Goal: Find specific page/section: Find specific page/section

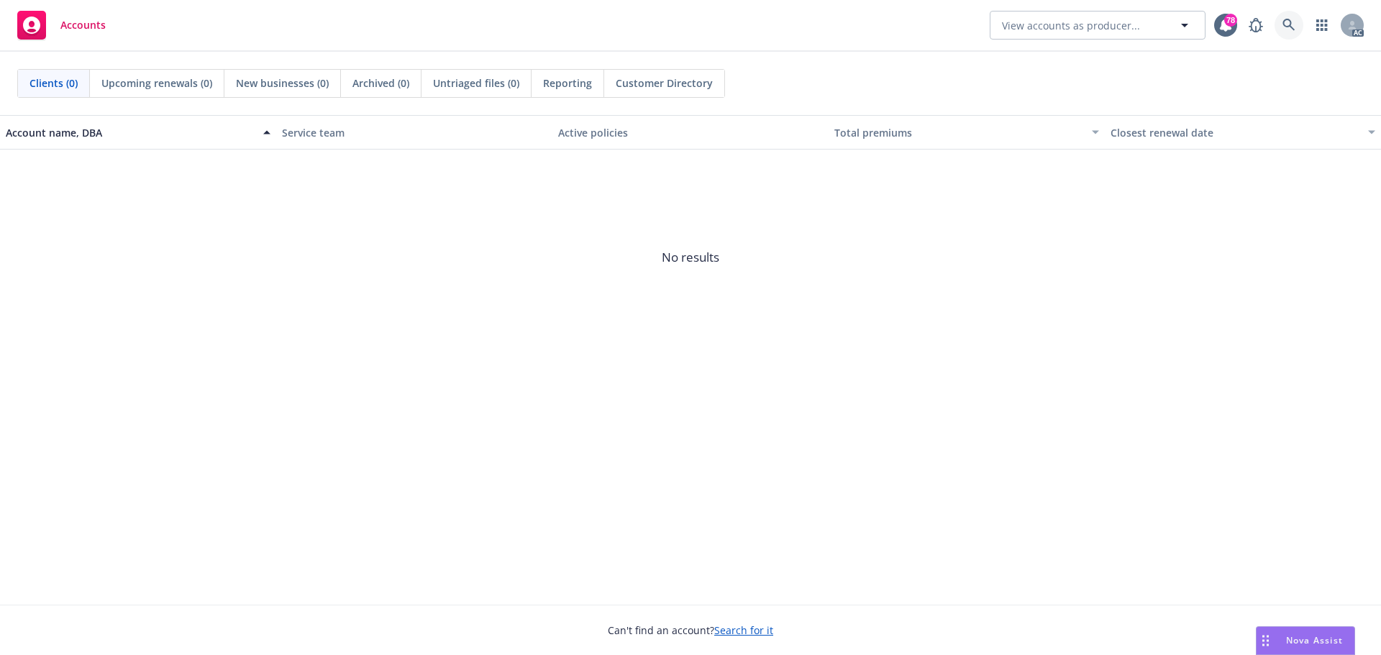
click at [1284, 26] on icon at bounding box center [1288, 25] width 12 height 12
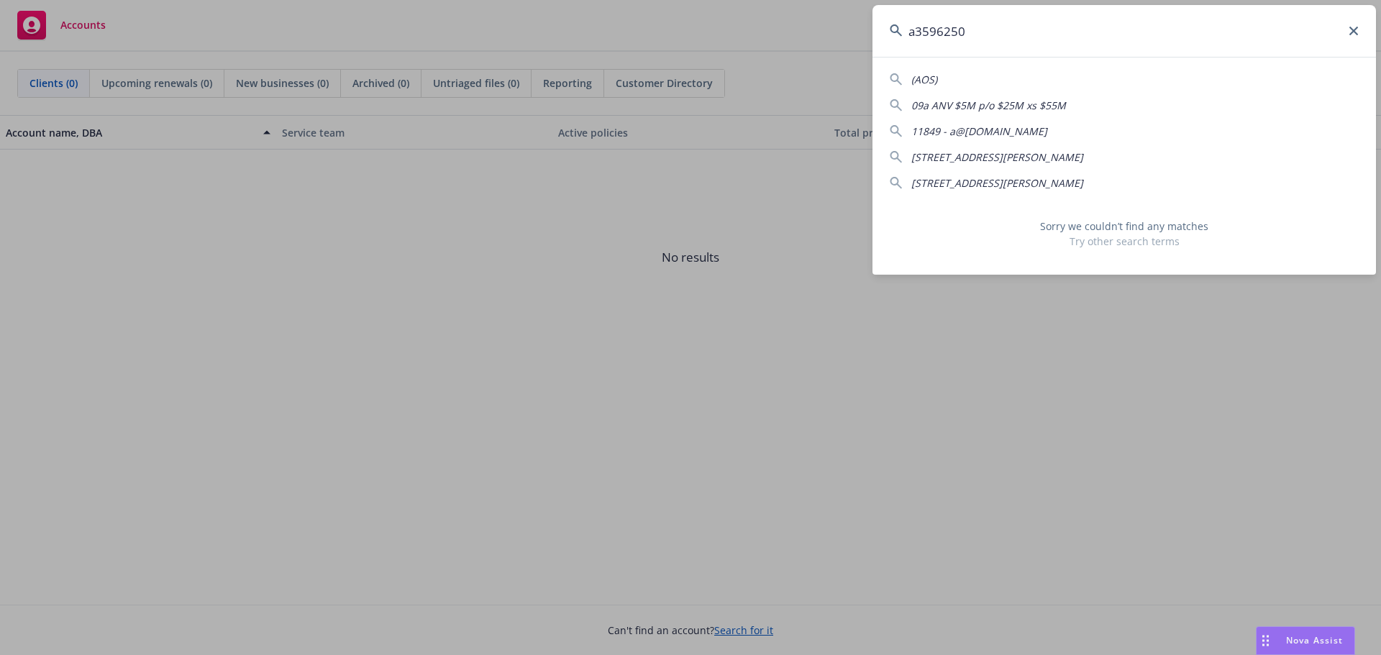
type input "a3596250"
drag, startPoint x: 974, startPoint y: 29, endPoint x: 903, endPoint y: 33, distance: 70.6
click at [903, 33] on input "a3596250" at bounding box center [1123, 31] width 503 height 52
click at [984, 41] on input "a3596250" at bounding box center [1123, 31] width 503 height 52
